Goal: Information Seeking & Learning: Learn about a topic

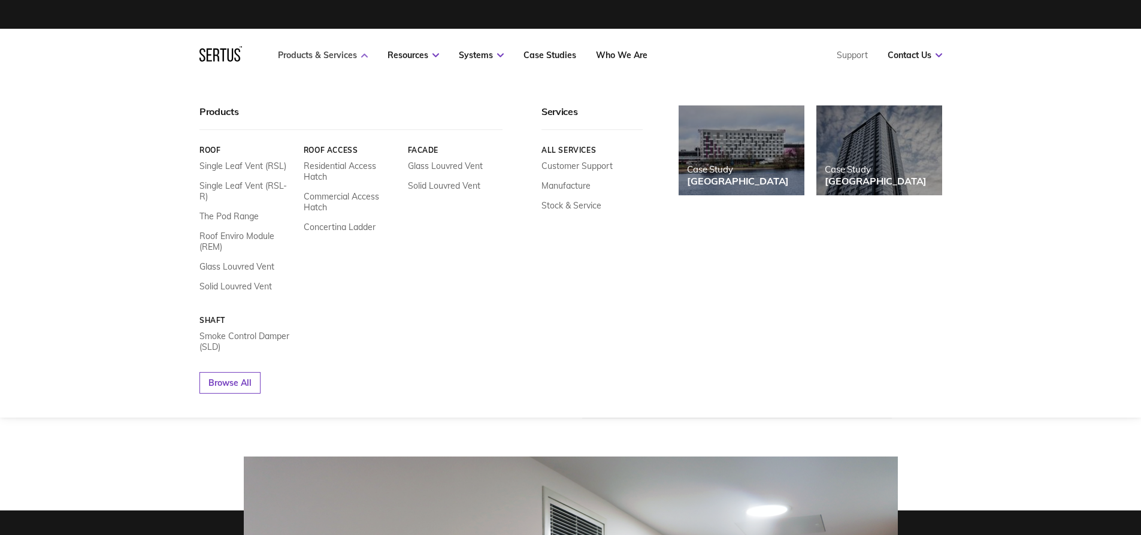
click at [351, 54] on link "Products & Services" at bounding box center [323, 55] width 90 height 11
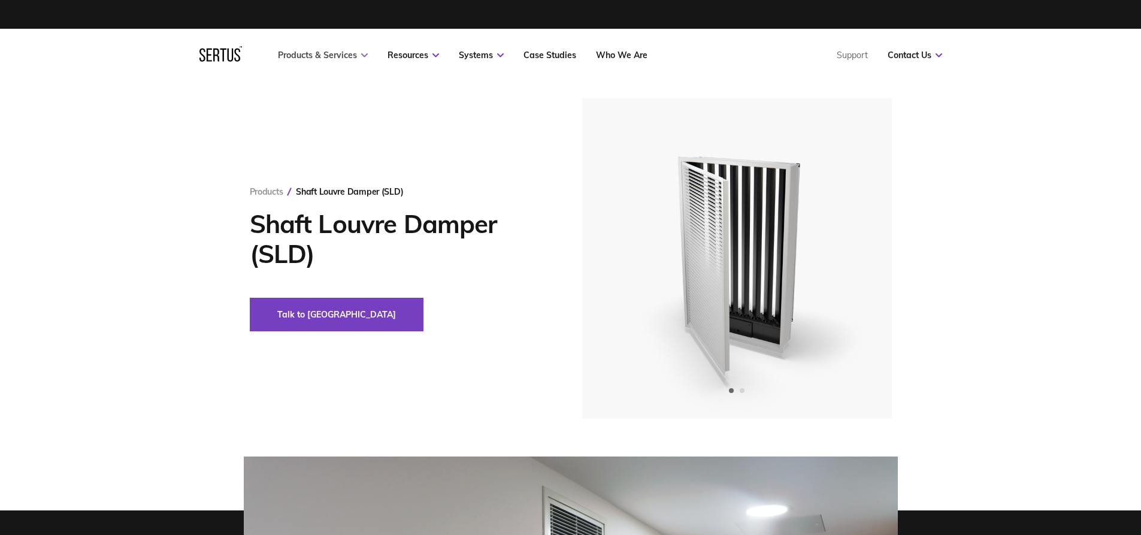
click at [351, 54] on link "Products & Services" at bounding box center [323, 55] width 90 height 11
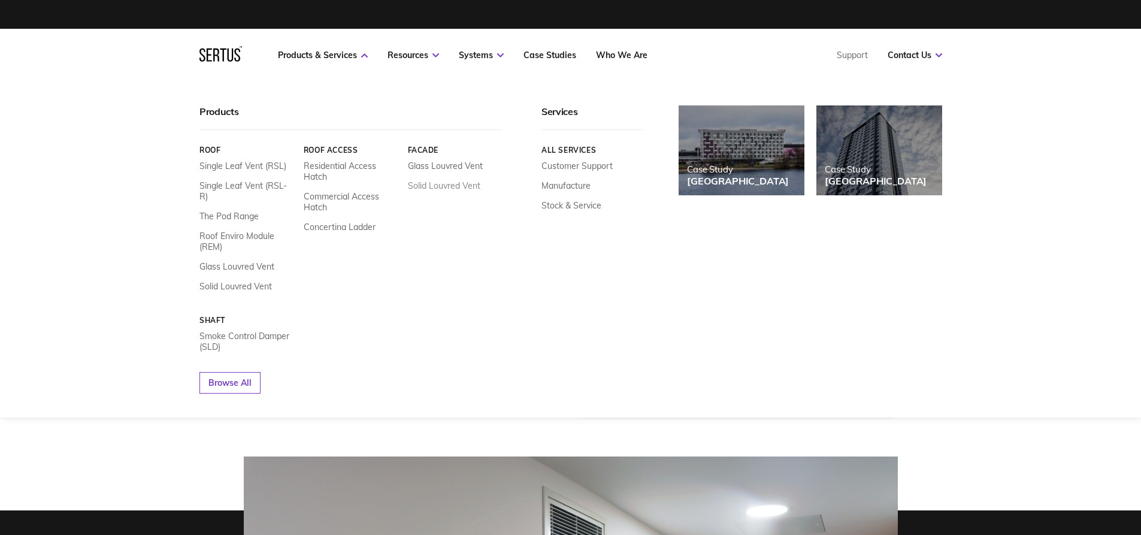
click at [432, 186] on link "Solid Louvred Vent" at bounding box center [443, 185] width 72 height 11
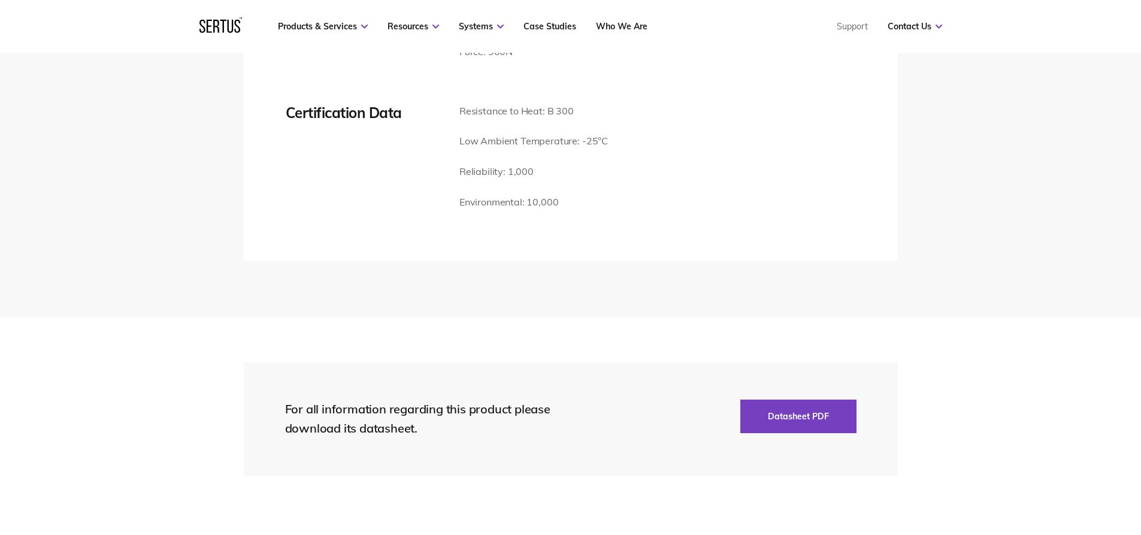
scroll to position [2097, 0]
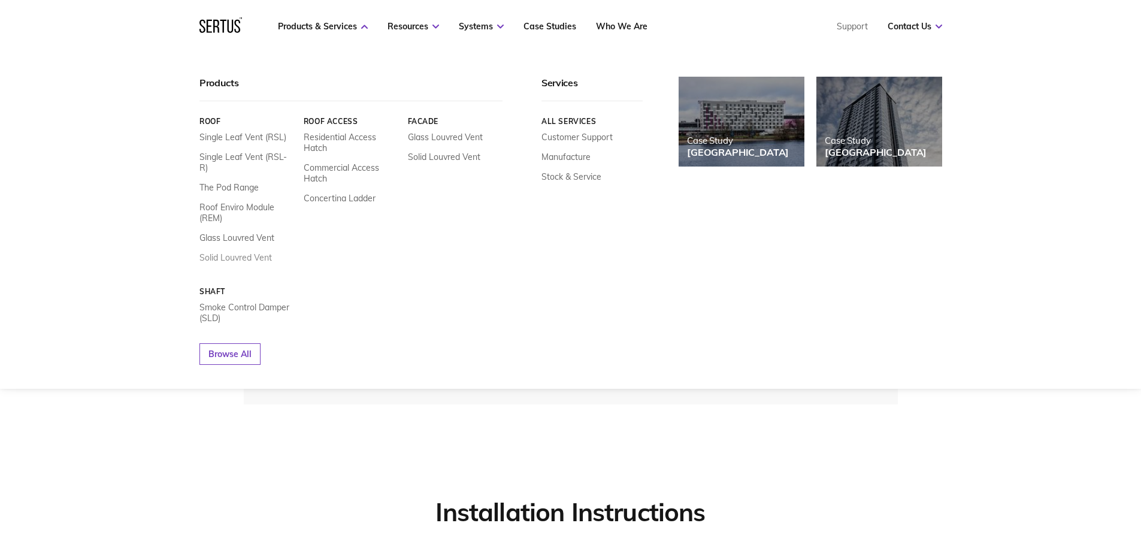
click at [252, 252] on link "Solid Louvred Vent" at bounding box center [236, 257] width 72 height 11
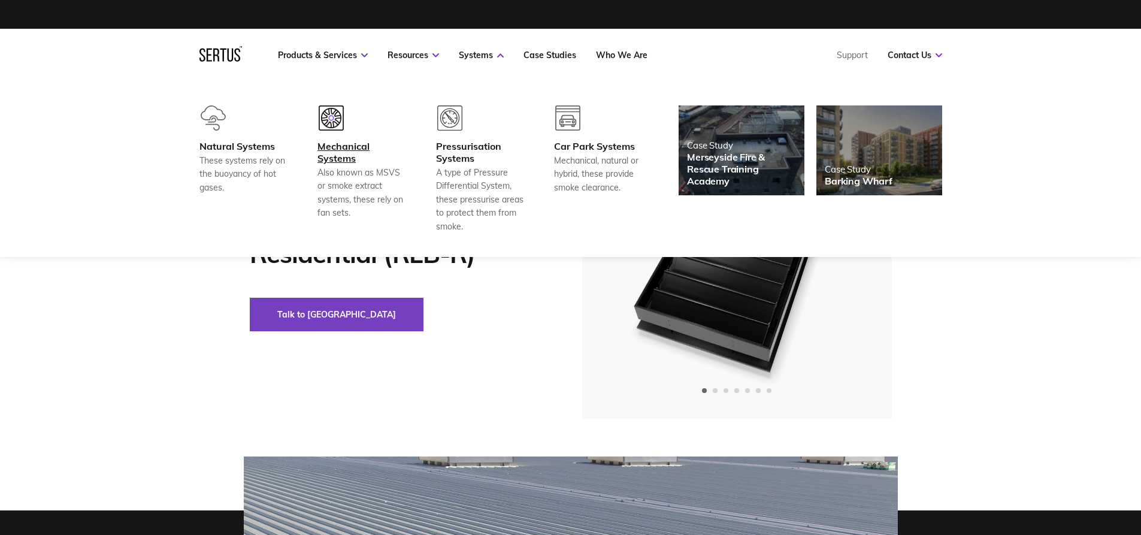
click at [326, 152] on div "Mechanical Systems" at bounding box center [362, 152] width 89 height 24
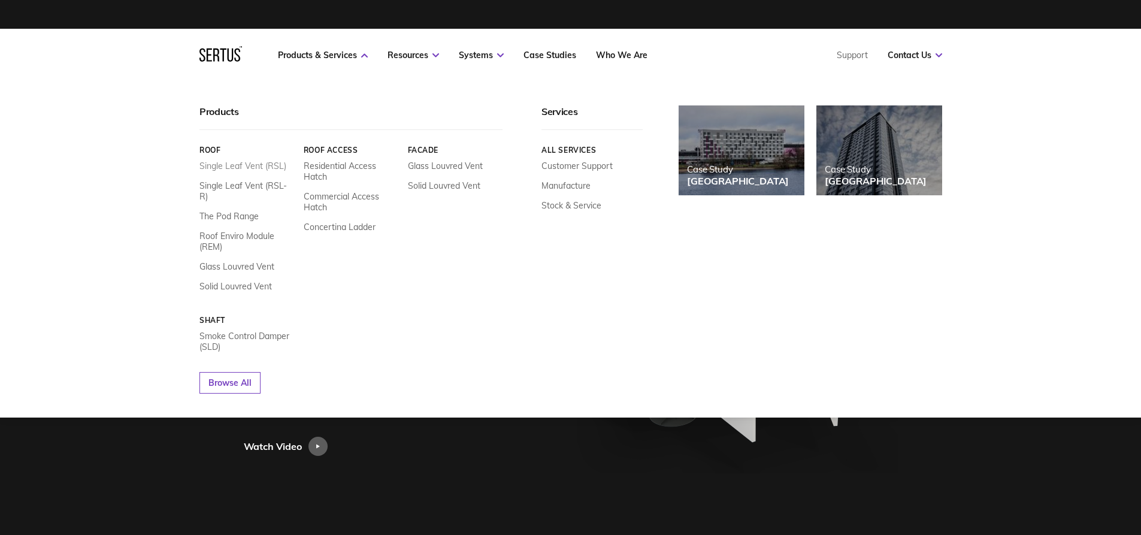
click at [268, 165] on link "Single Leaf Vent (RSL)" at bounding box center [243, 166] width 87 height 11
